Goal: Check status: Check status

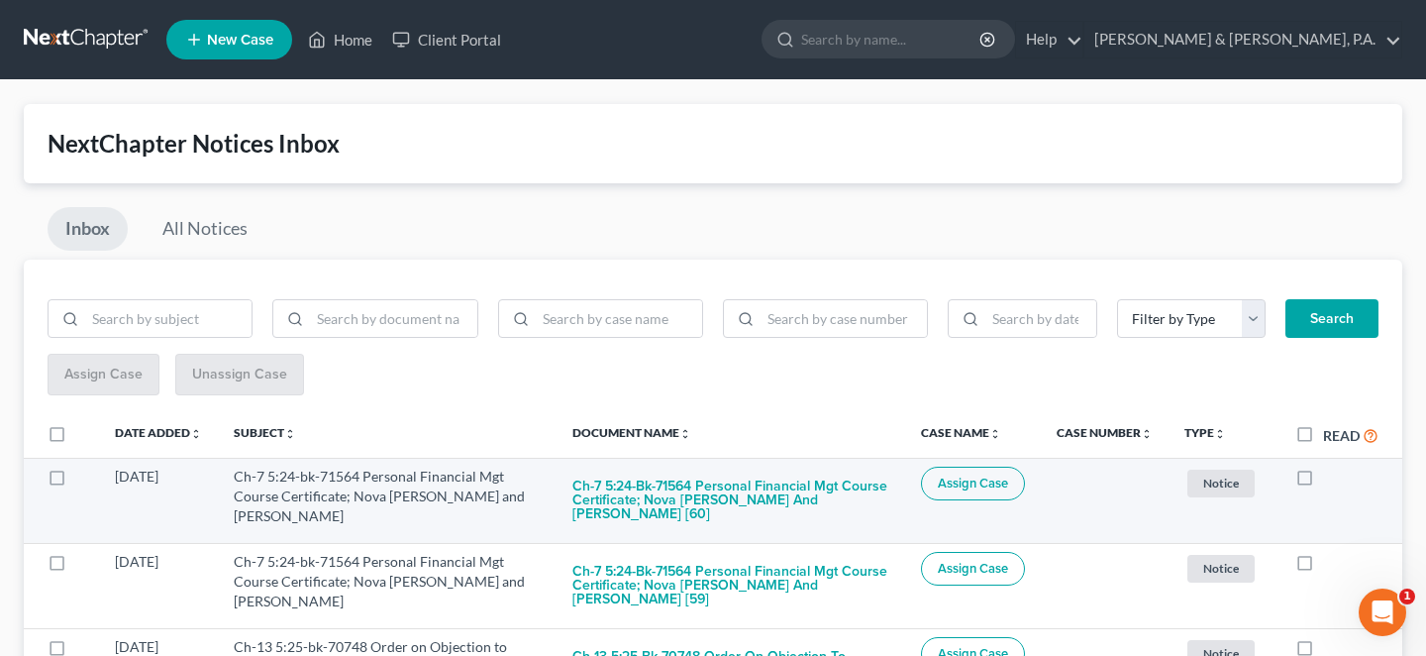
click at [1323, 481] on label at bounding box center [1323, 481] width 0 height 0
click at [1331, 467] on input "checkbox" at bounding box center [1337, 473] width 13 height 13
checkbox input "true"
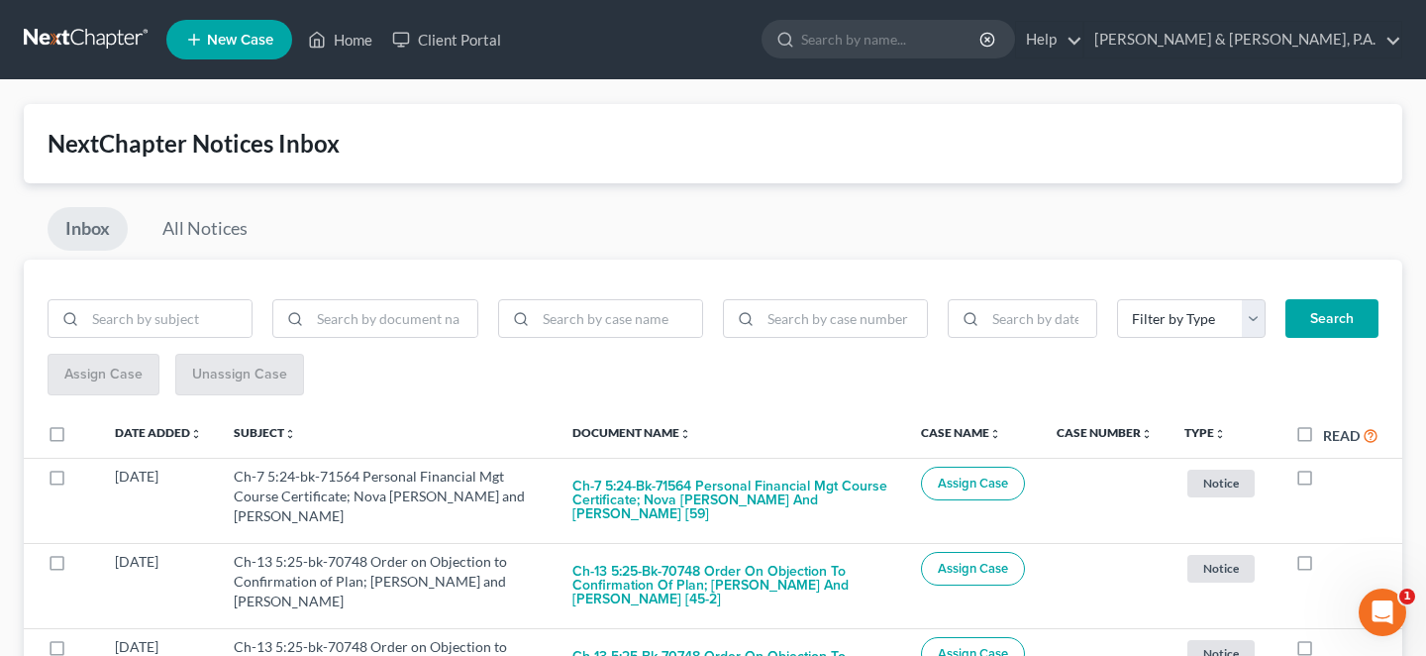
click at [1323, 481] on label at bounding box center [1323, 481] width 0 height 0
click at [1331, 467] on input "checkbox" at bounding box center [1337, 473] width 13 height 13
checkbox input "true"
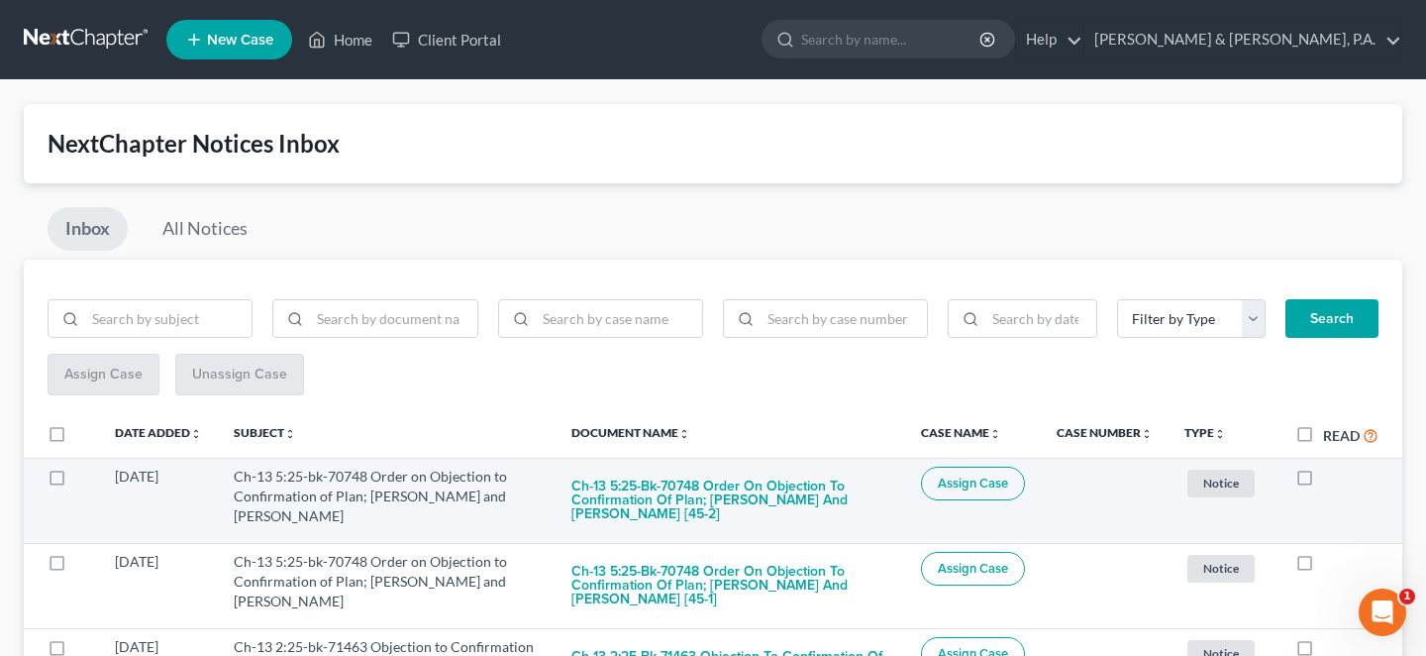
click at [1323, 481] on label at bounding box center [1323, 481] width 0 height 0
click at [1331, 467] on input "checkbox" at bounding box center [1337, 473] width 13 height 13
checkbox input "true"
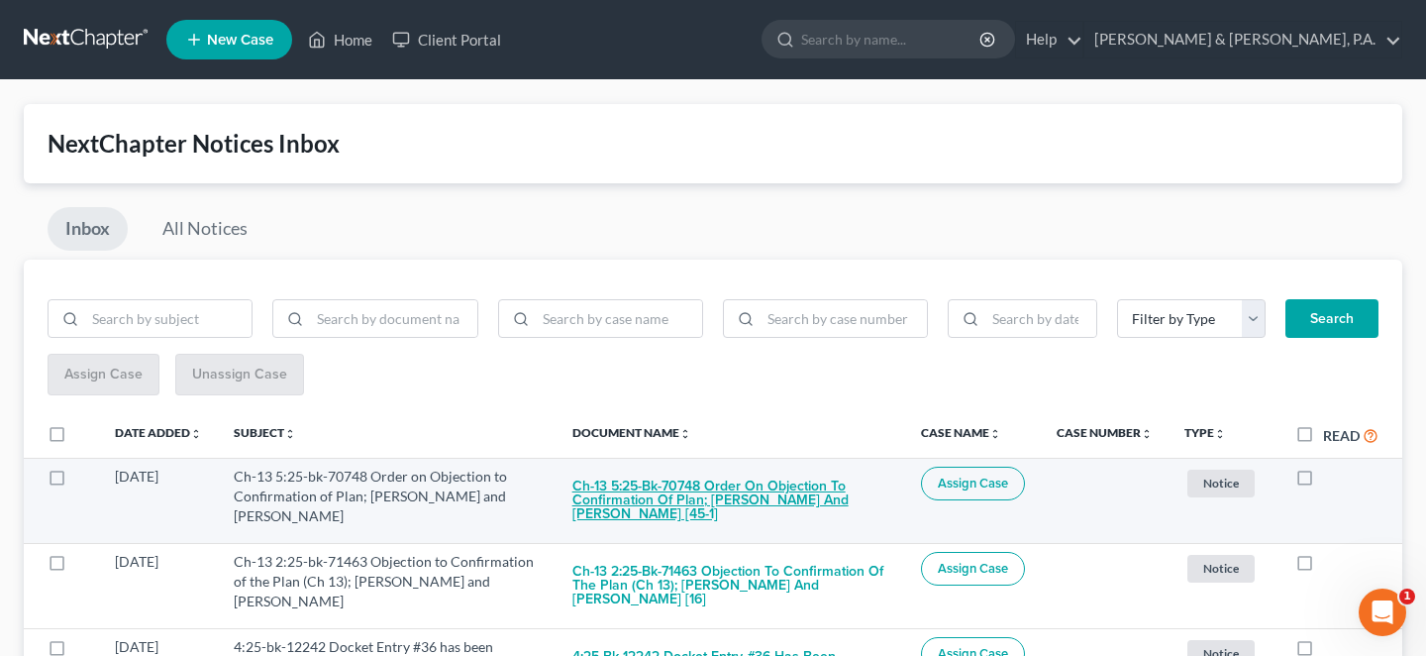
click at [842, 474] on button "Ch-13 5:25-bk-70748 Order on Objection to Confirmation of Plan; [PERSON_NAME] a…" at bounding box center [731, 500] width 317 height 67
checkbox input "true"
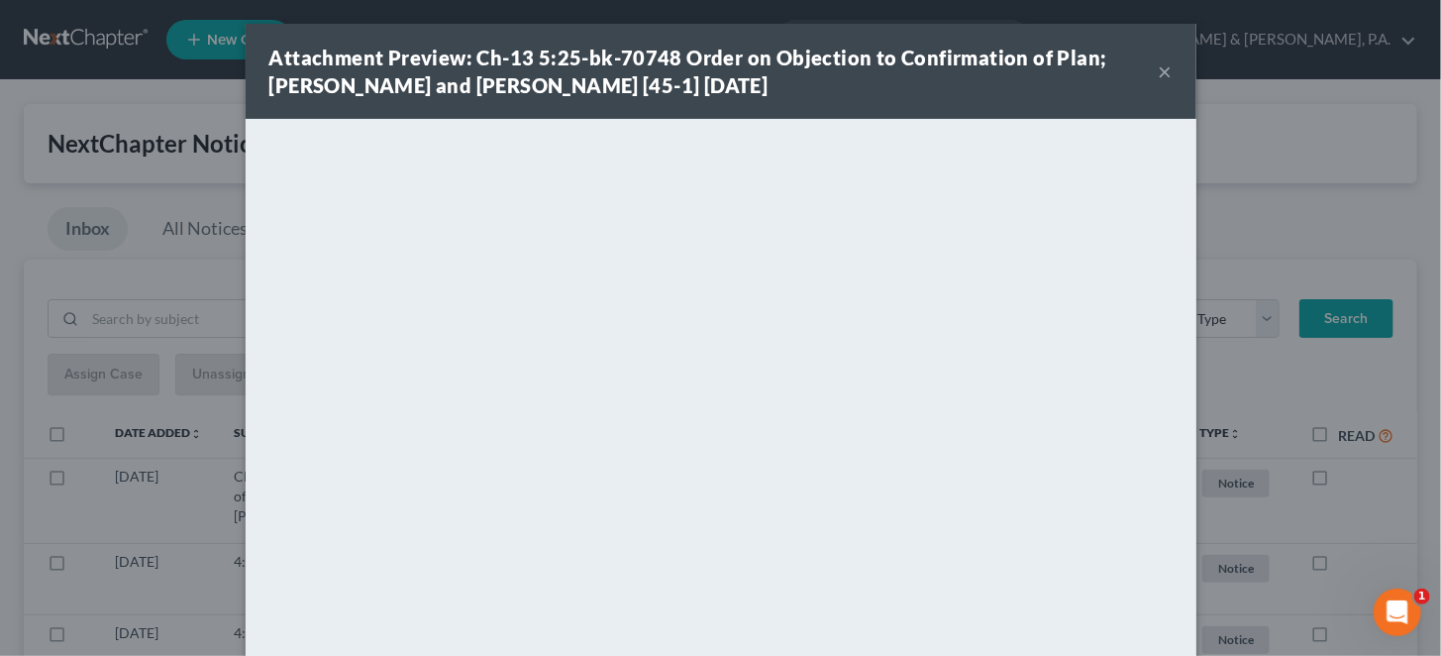
click at [1159, 68] on button "×" at bounding box center [1166, 71] width 14 height 24
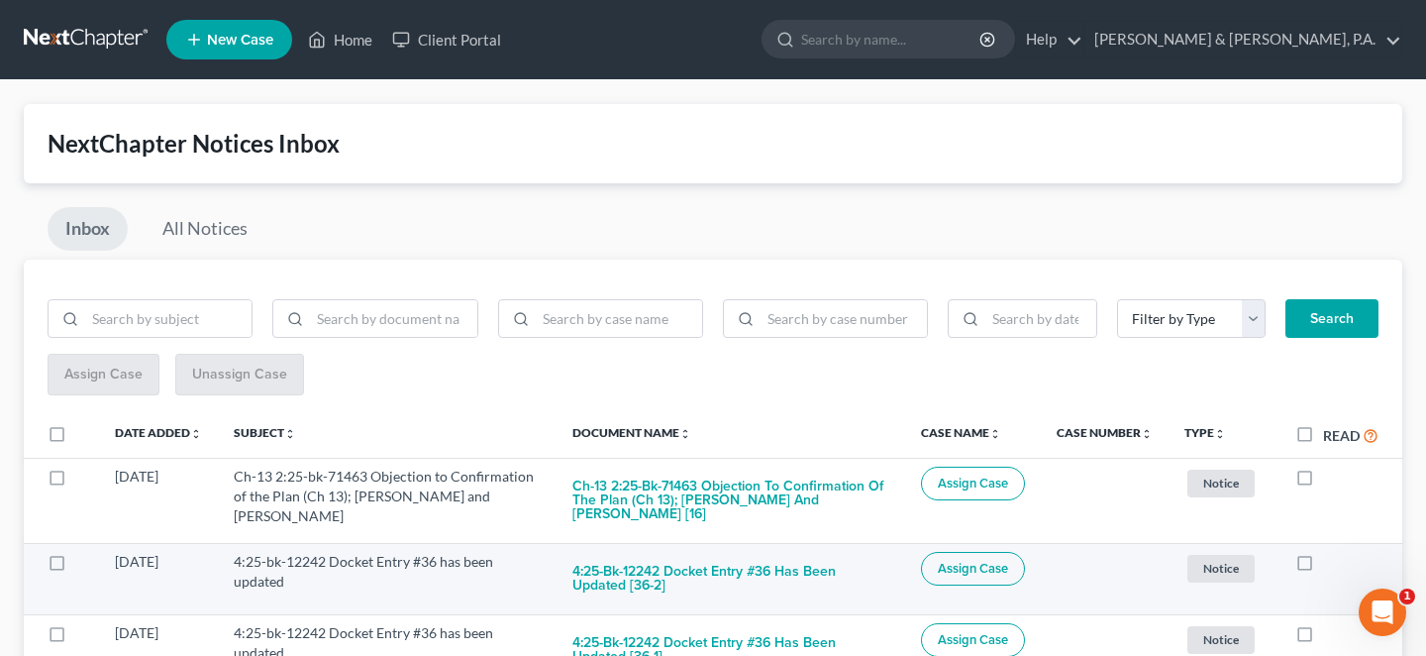
click at [1323, 567] on label at bounding box center [1323, 567] width 0 height 0
click at [1331, 552] on input "checkbox" at bounding box center [1337, 558] width 13 height 13
checkbox input "true"
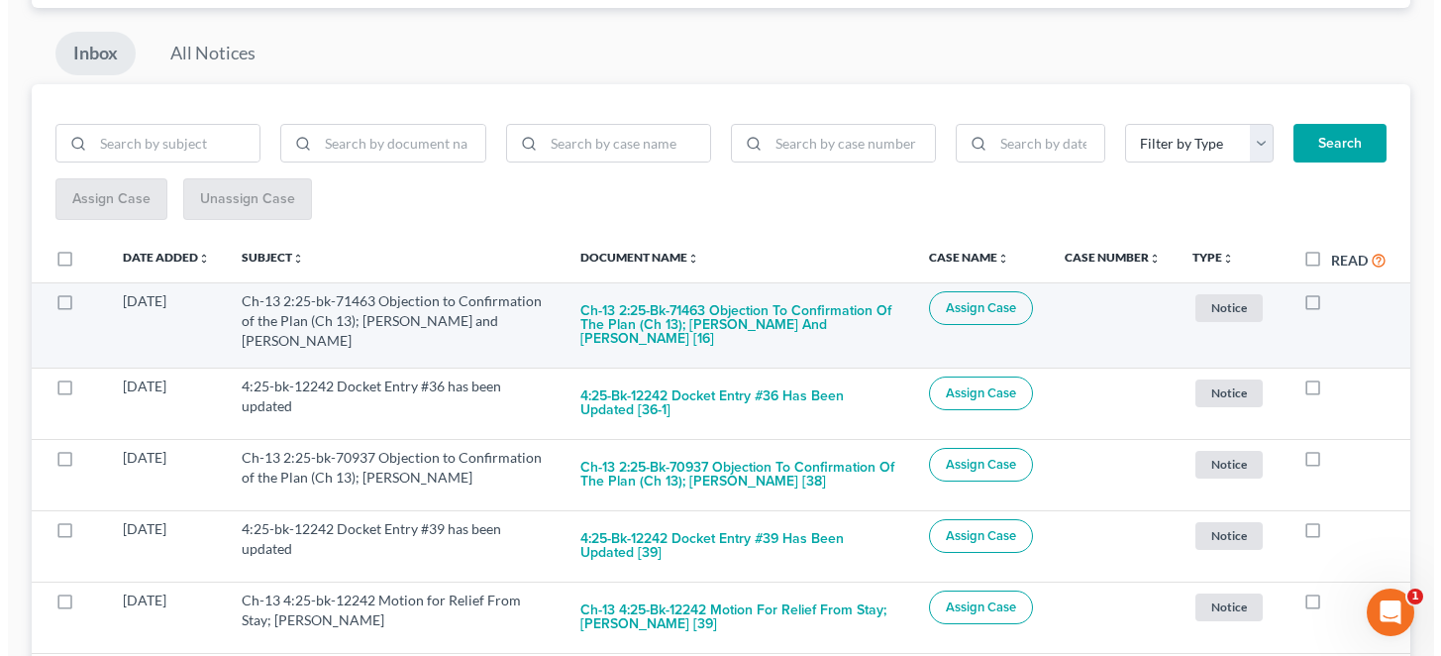
scroll to position [231, 0]
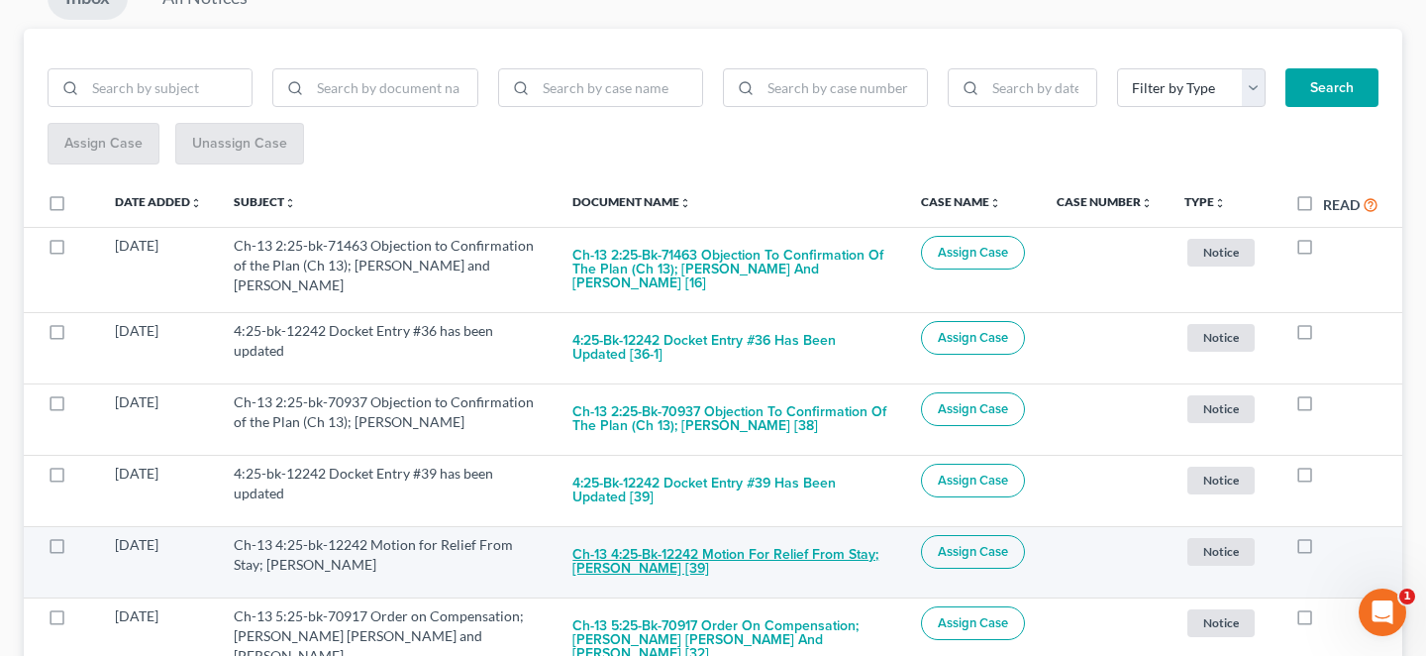
click at [803, 535] on button "Ch-13 4:25-bk-12242 Motion for Relief From Stay; [PERSON_NAME] [39]" at bounding box center [731, 561] width 317 height 53
checkbox input "true"
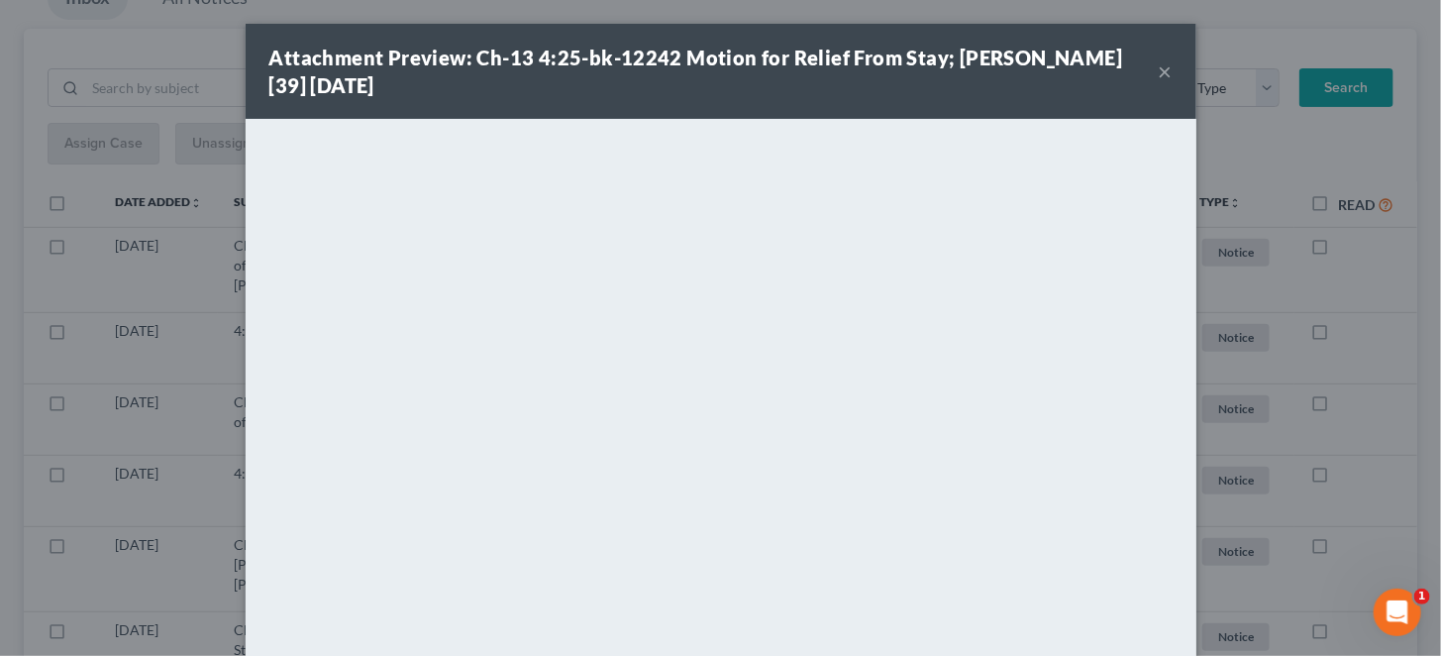
click at [1159, 61] on button "×" at bounding box center [1166, 71] width 14 height 24
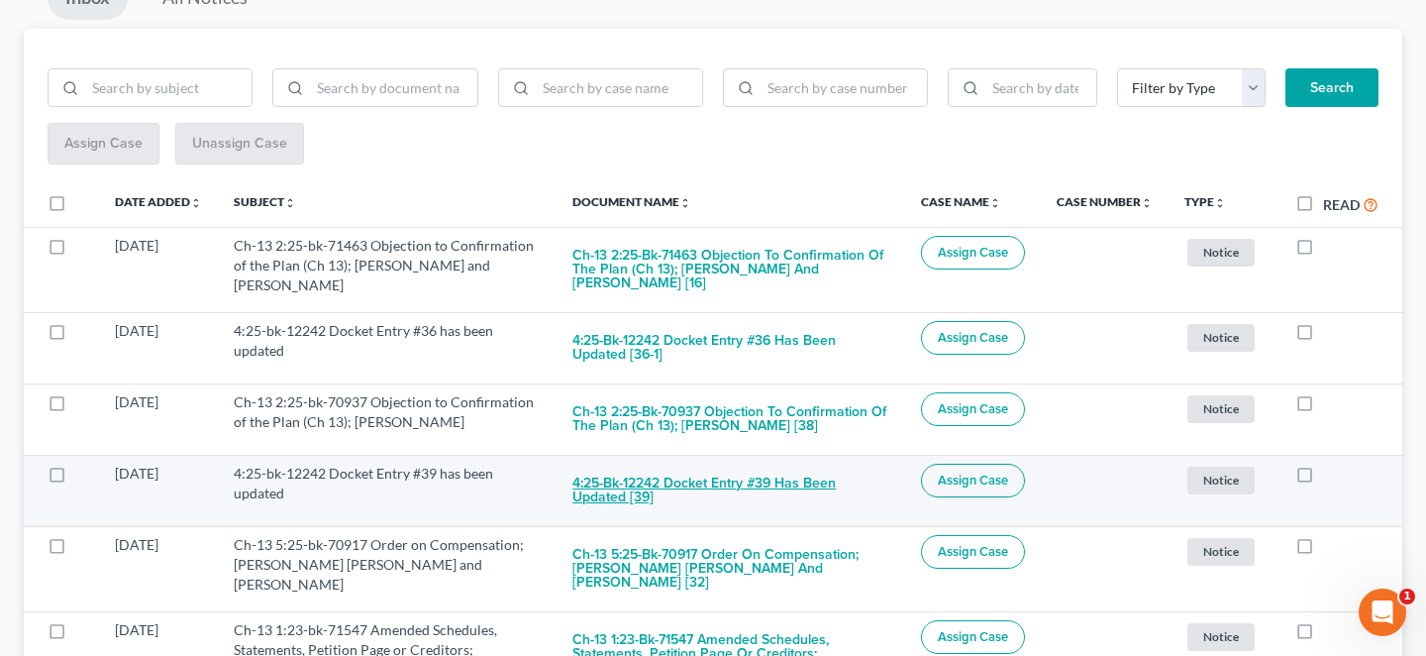
click at [790, 464] on button "4:25-bk-12242 Docket Entry #39 has been updated [39]" at bounding box center [731, 490] width 317 height 53
checkbox input "true"
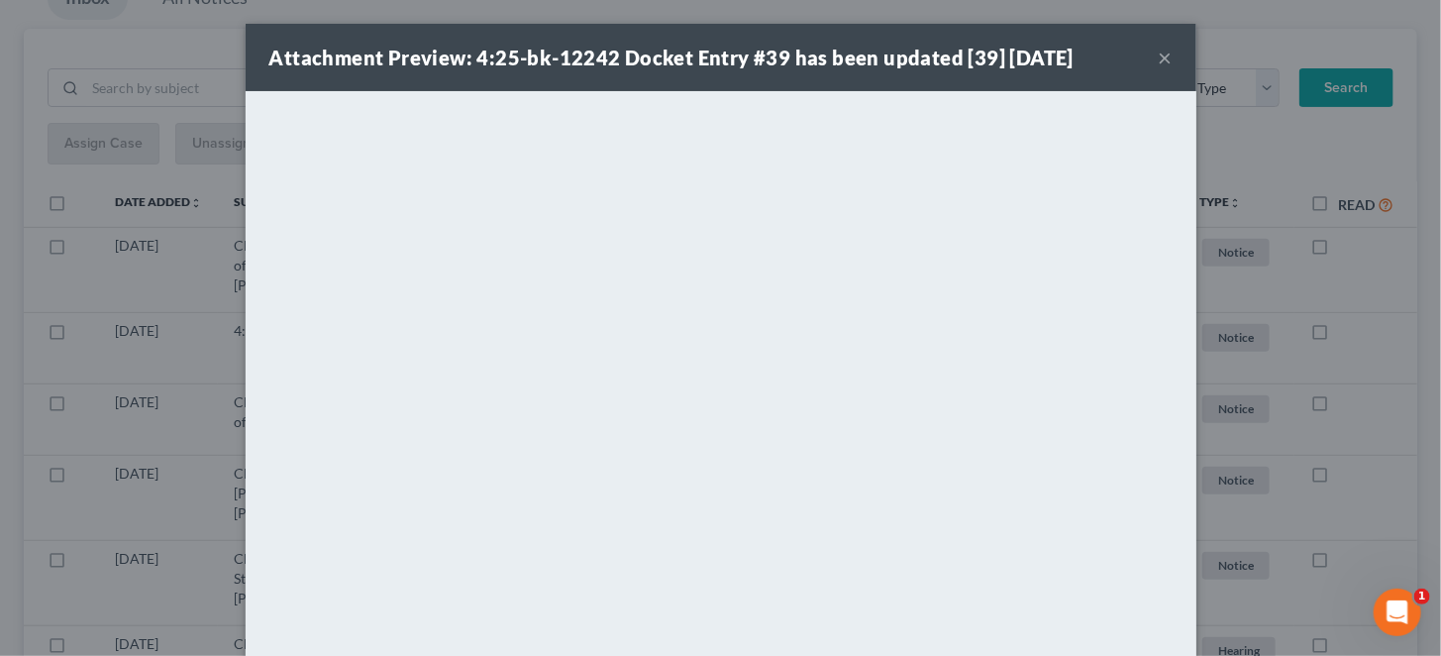
click at [1159, 46] on button "×" at bounding box center [1166, 58] width 14 height 24
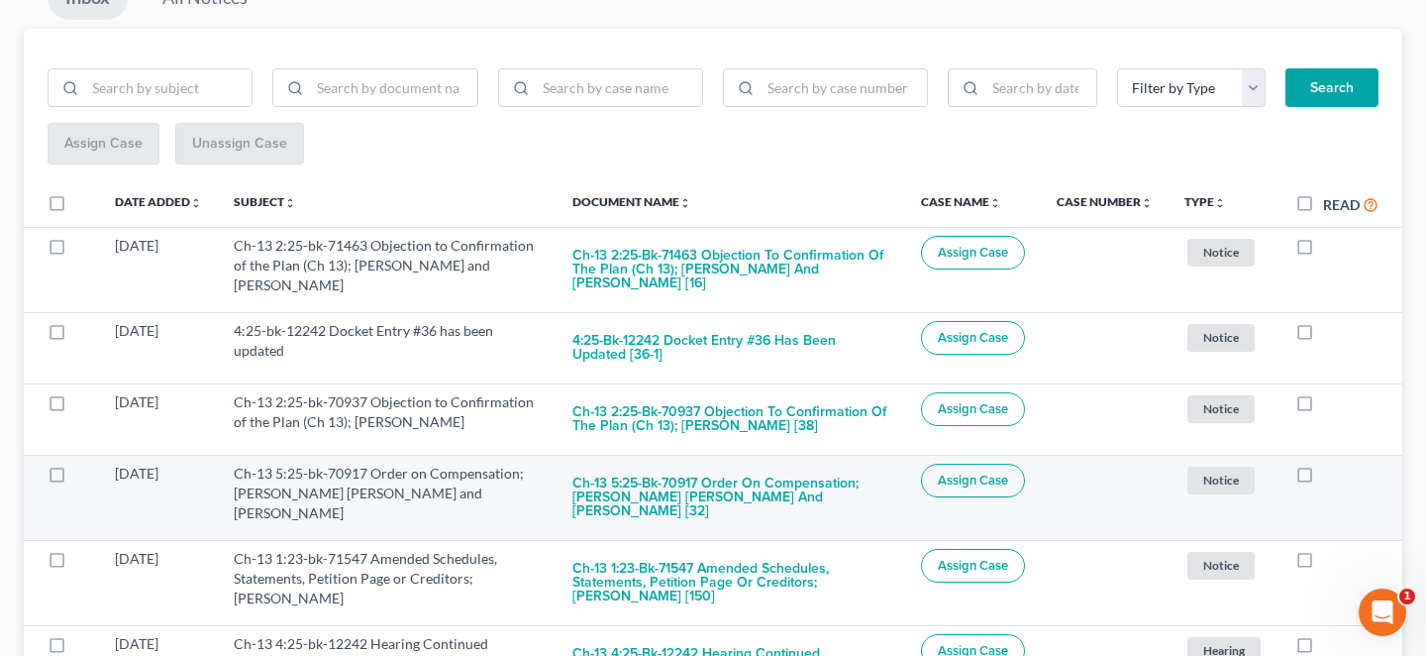
click at [1323, 478] on label at bounding box center [1323, 478] width 0 height 0
click at [1331, 464] on input "checkbox" at bounding box center [1337, 470] width 13 height 13
checkbox input "true"
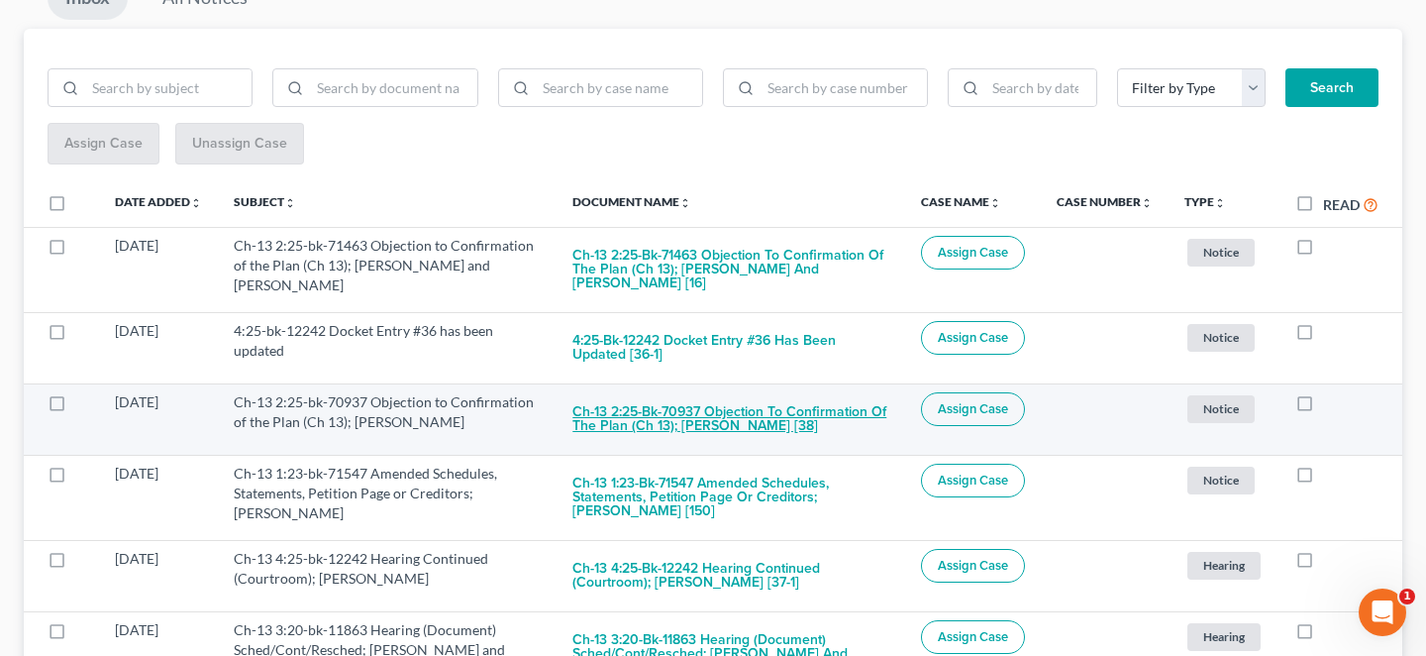
click at [737, 392] on button "Ch-13 2:25-bk-70937 Objection to Confirmation of the Plan (Ch 13); [PERSON_NAME…" at bounding box center [731, 418] width 317 height 53
checkbox input "true"
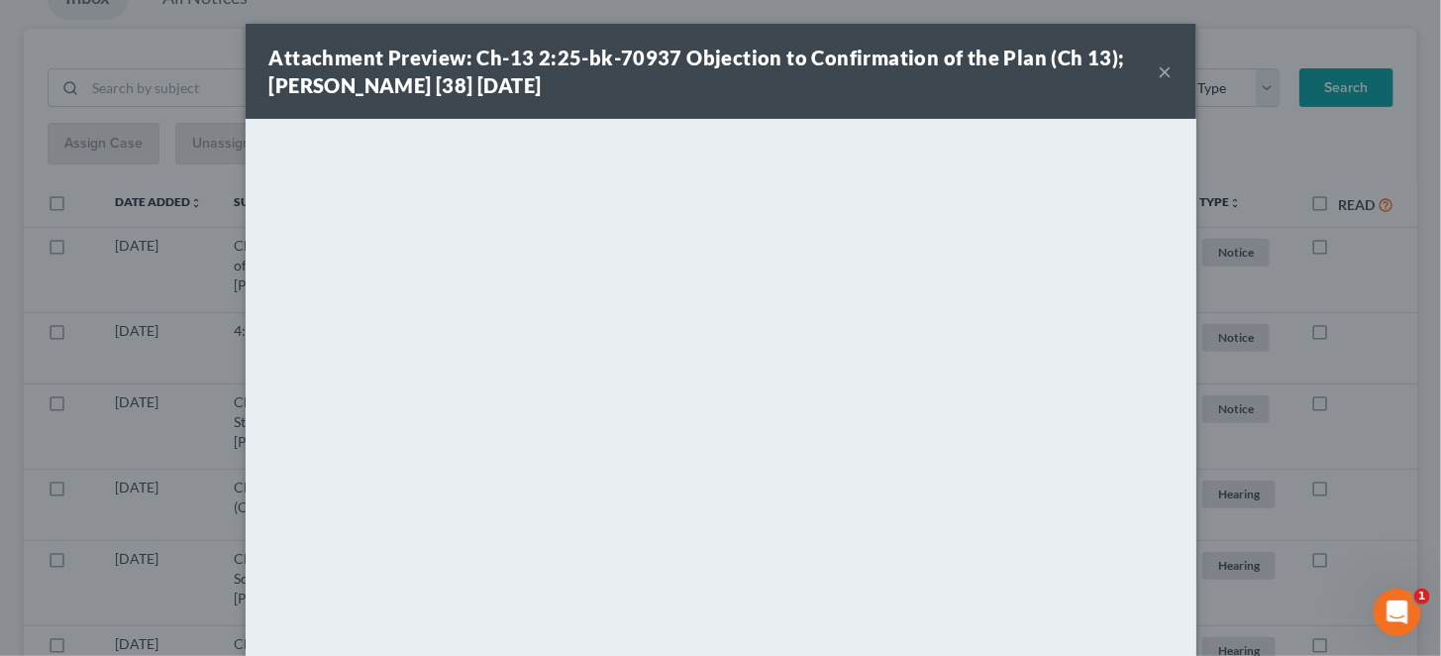
click at [1138, 65] on div "Attachment Preview: Ch-13 2:25-bk-70937 Objection to Confirmation of the Plan (…" at bounding box center [721, 71] width 951 height 95
click at [1159, 65] on button "×" at bounding box center [1166, 71] width 14 height 24
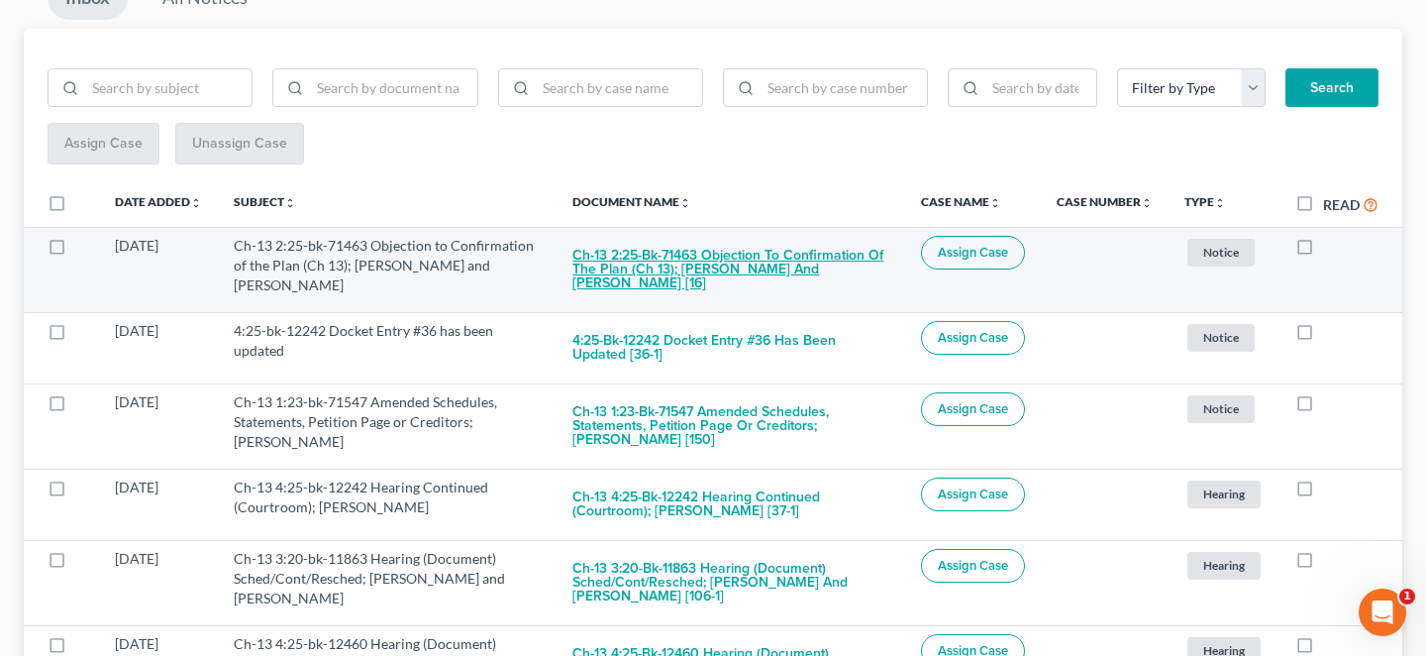
click at [763, 236] on button "Ch-13 2:25-bk-71463 Objection to Confirmation of the Plan (Ch 13); [PERSON_NAME…" at bounding box center [731, 269] width 317 height 67
checkbox input "true"
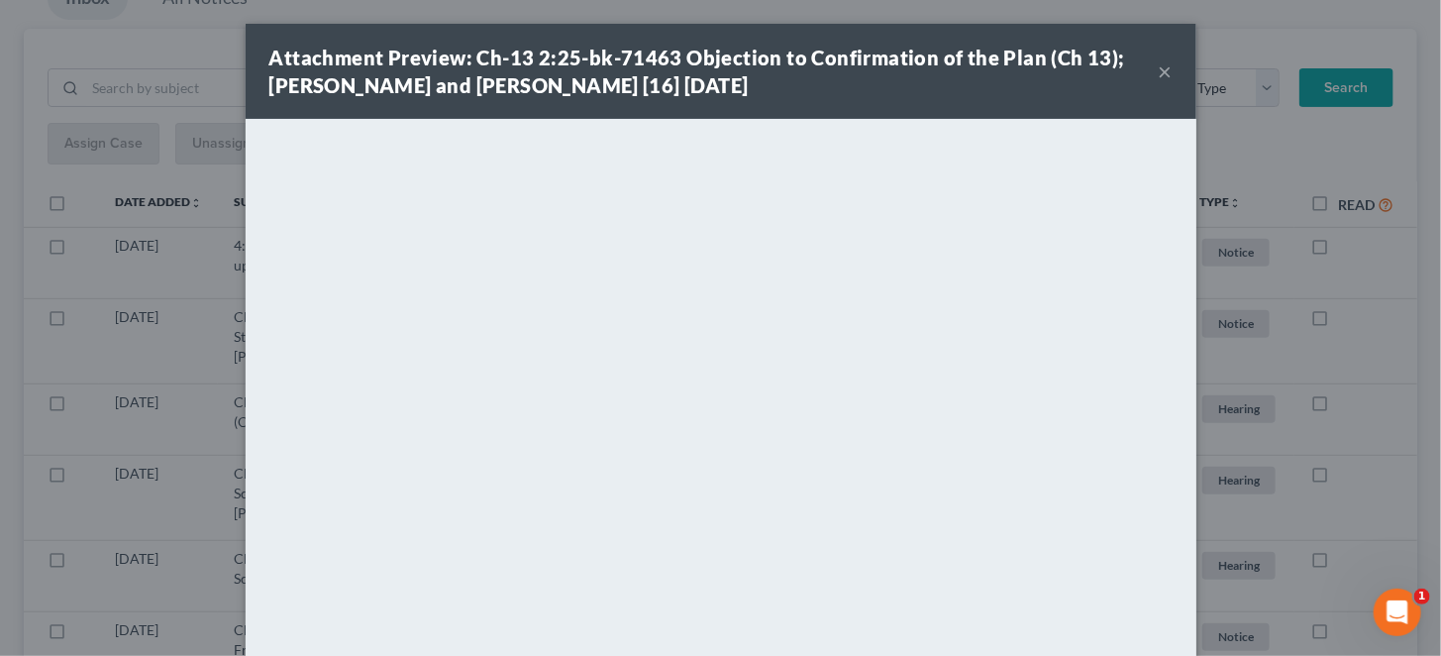
click at [1159, 68] on button "×" at bounding box center [1166, 71] width 14 height 24
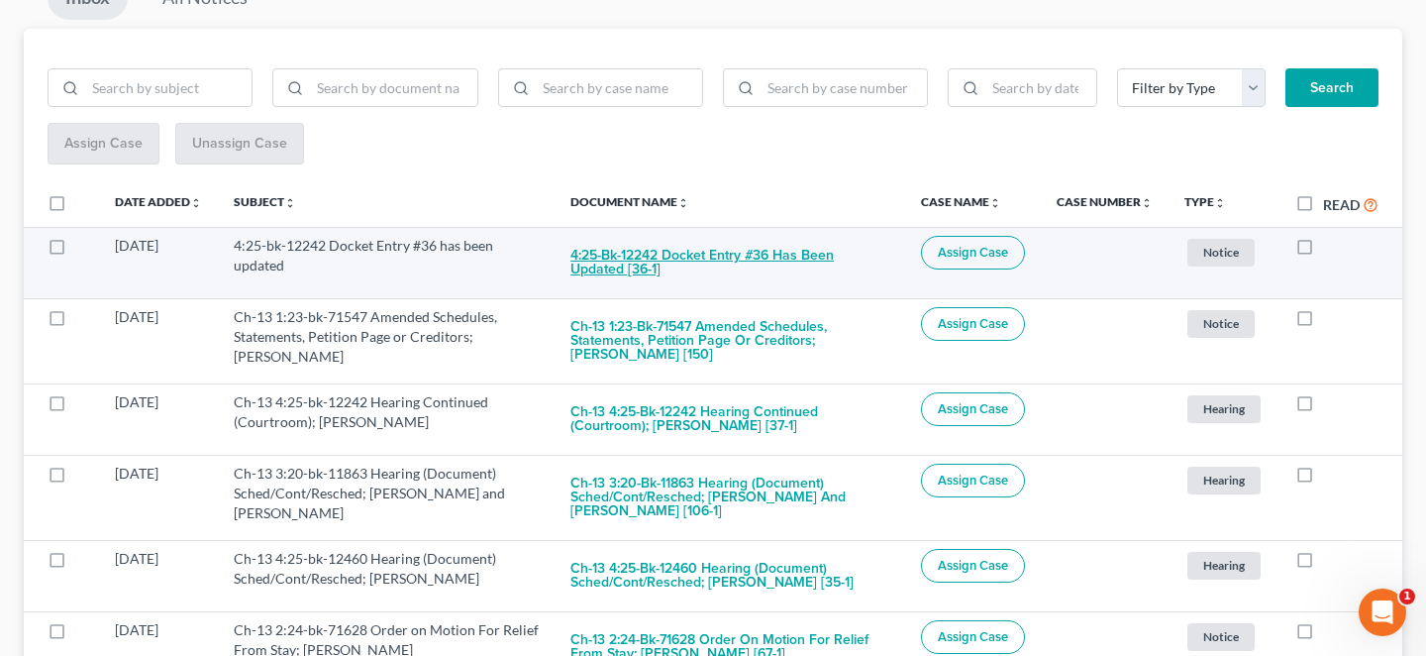
click at [706, 236] on button "4:25-bk-12242 Docket Entry #36 has been updated [36-1]" at bounding box center [730, 262] width 319 height 53
checkbox input "true"
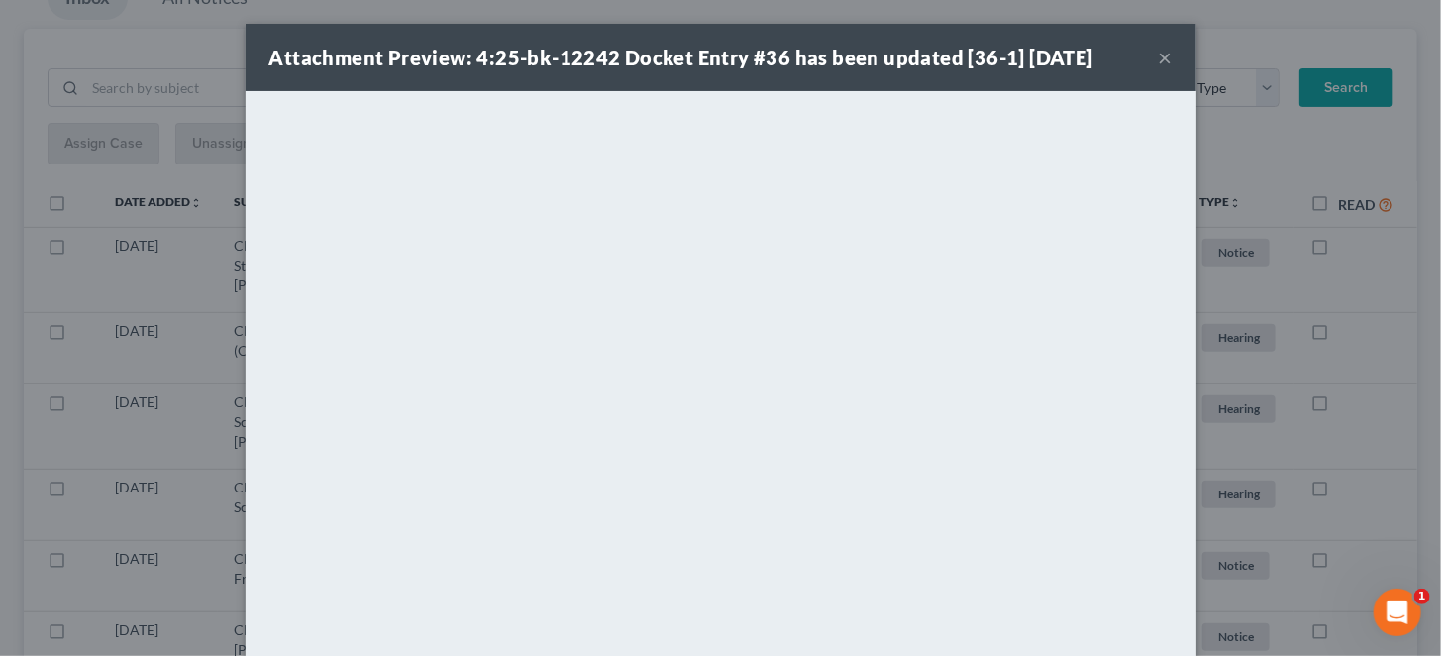
click at [1159, 49] on button "×" at bounding box center [1166, 58] width 14 height 24
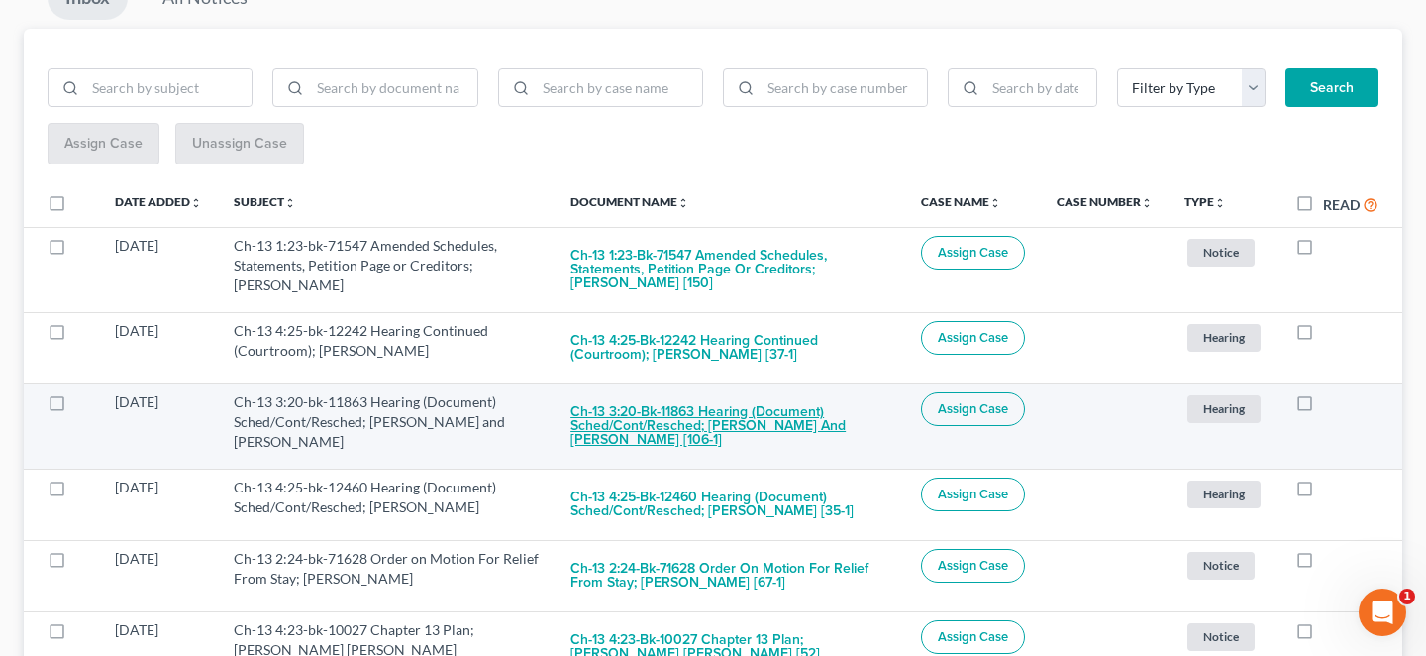
click at [731, 392] on button "Ch-13 3:20-bk-11863 Hearing (Document) Sched/Cont/Resched; [PERSON_NAME] and [P…" at bounding box center [730, 425] width 319 height 67
checkbox input "true"
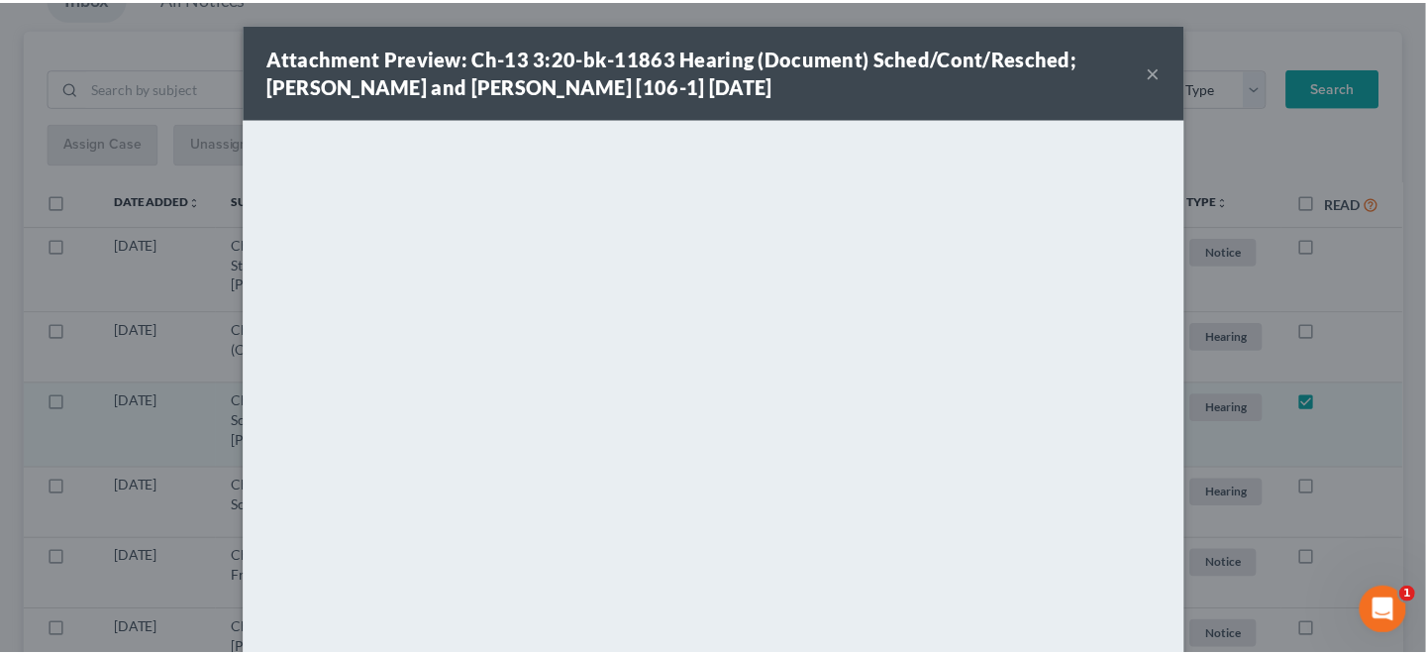
scroll to position [199, 0]
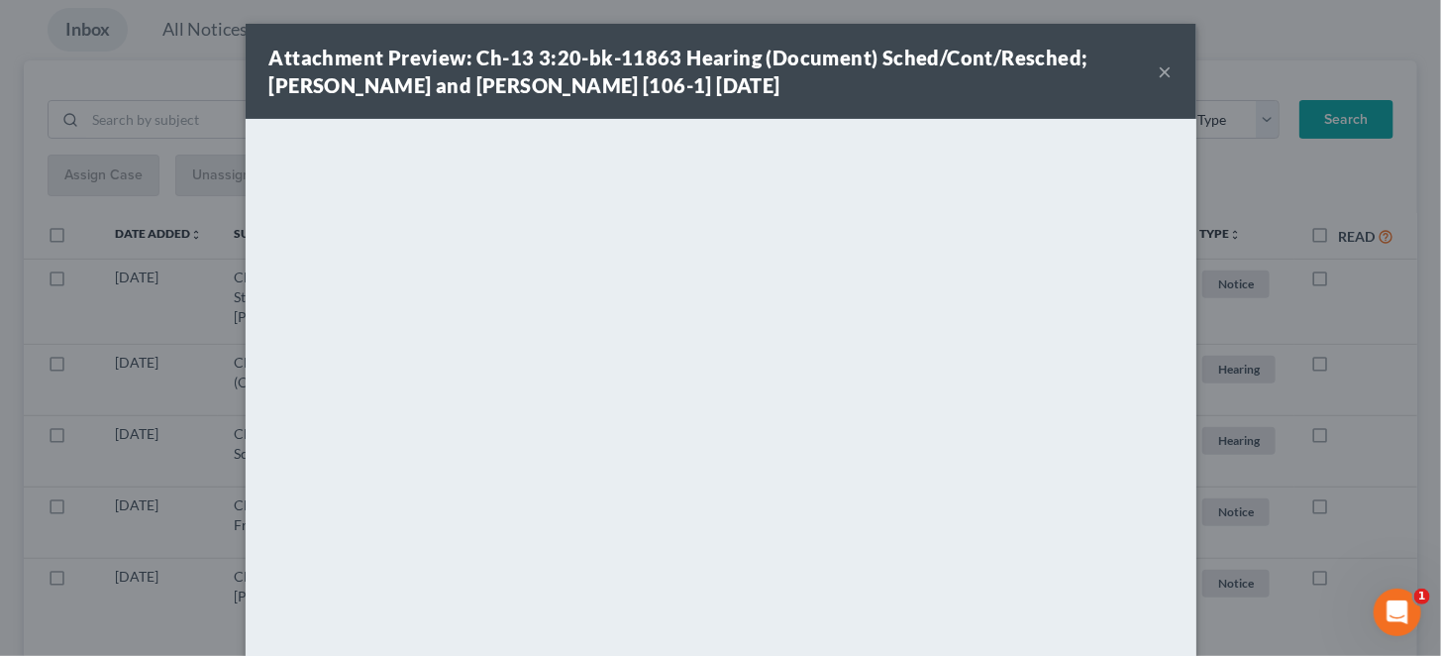
click at [1159, 66] on button "×" at bounding box center [1166, 71] width 14 height 24
